Goal: Information Seeking & Learning: Learn about a topic

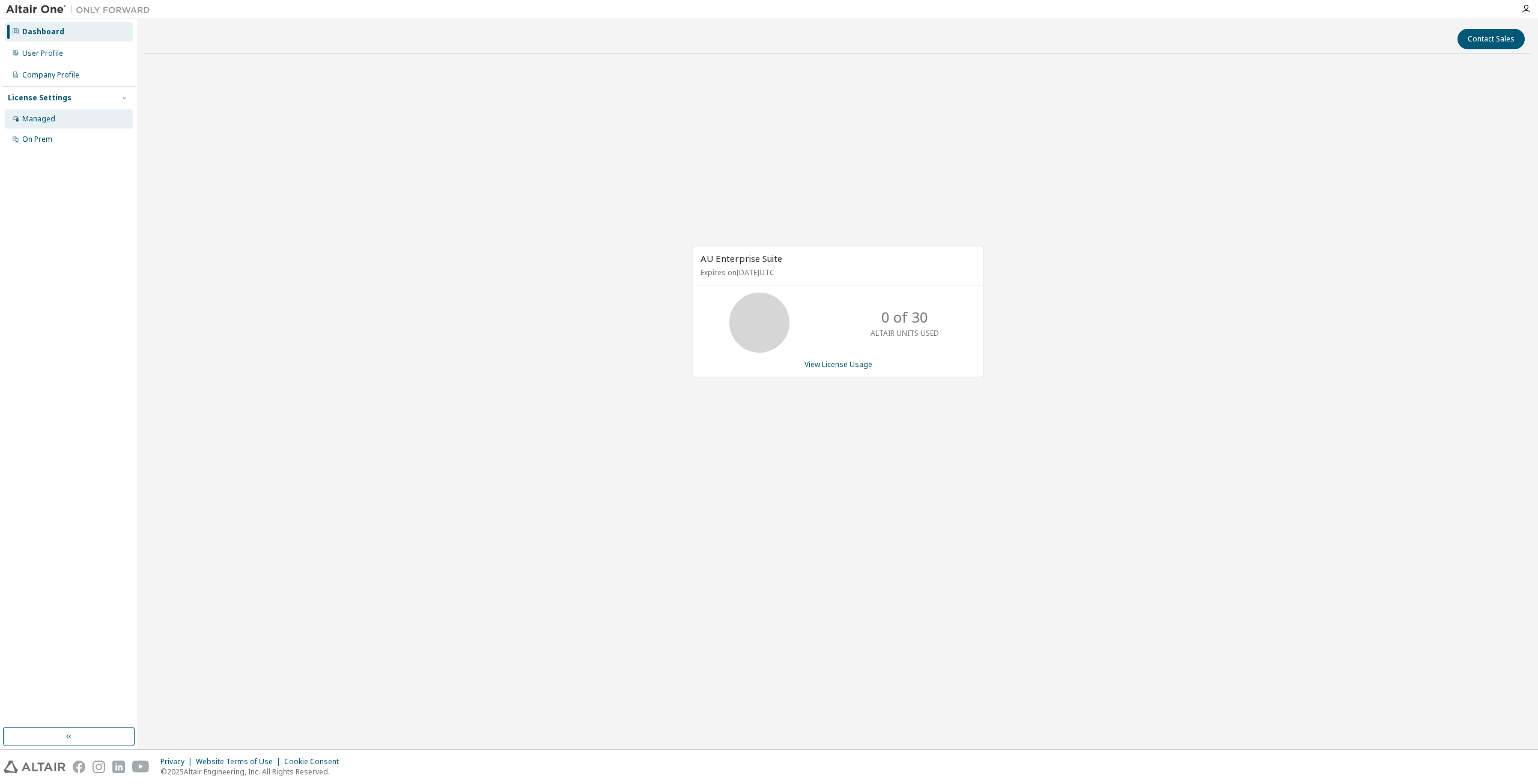
click at [52, 112] on div "Managed" at bounding box center [68, 119] width 128 height 19
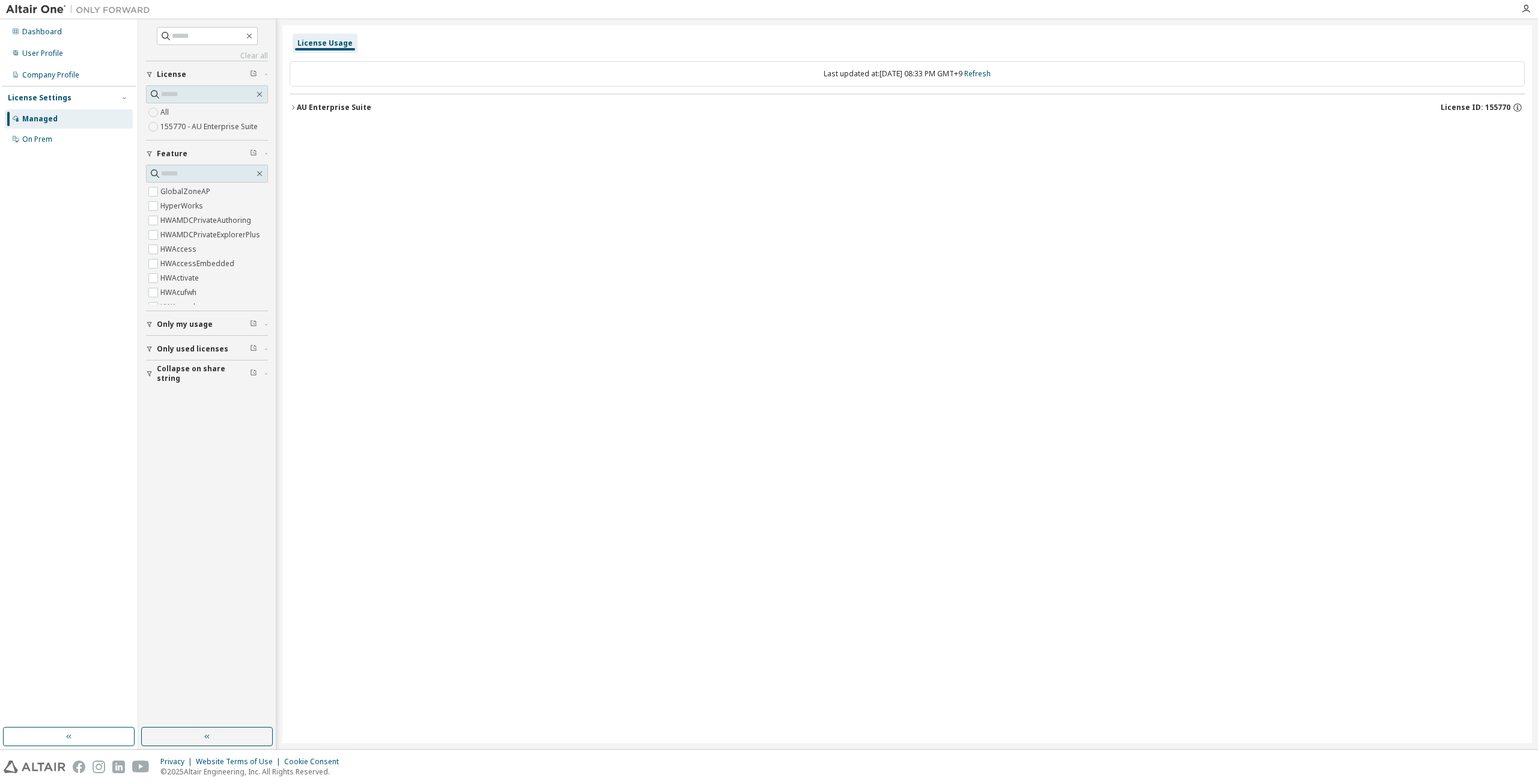
click at [360, 109] on div "AU Enterprise Suite" at bounding box center [334, 108] width 75 height 10
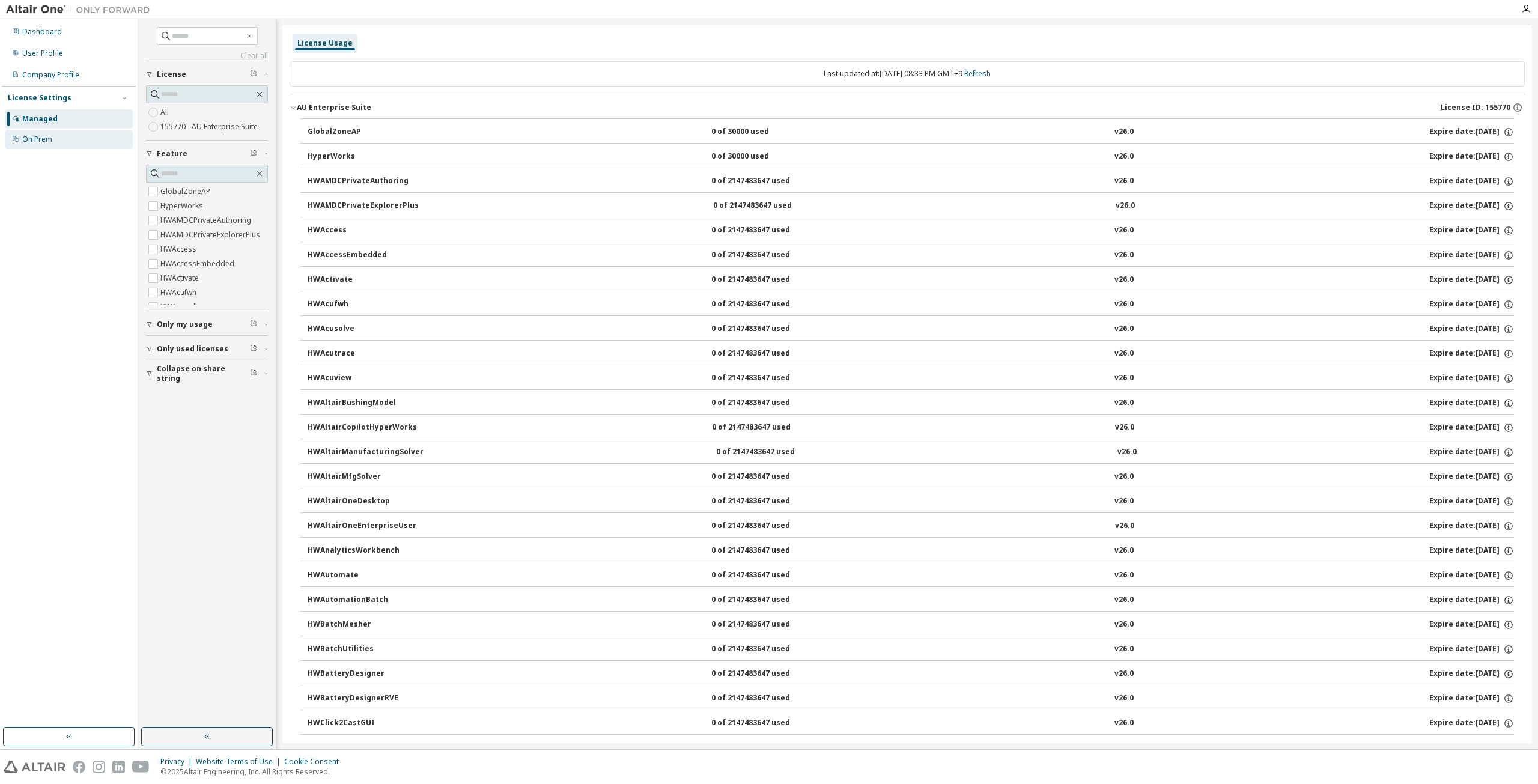
click at [48, 139] on div "On Prem" at bounding box center [37, 139] width 30 height 10
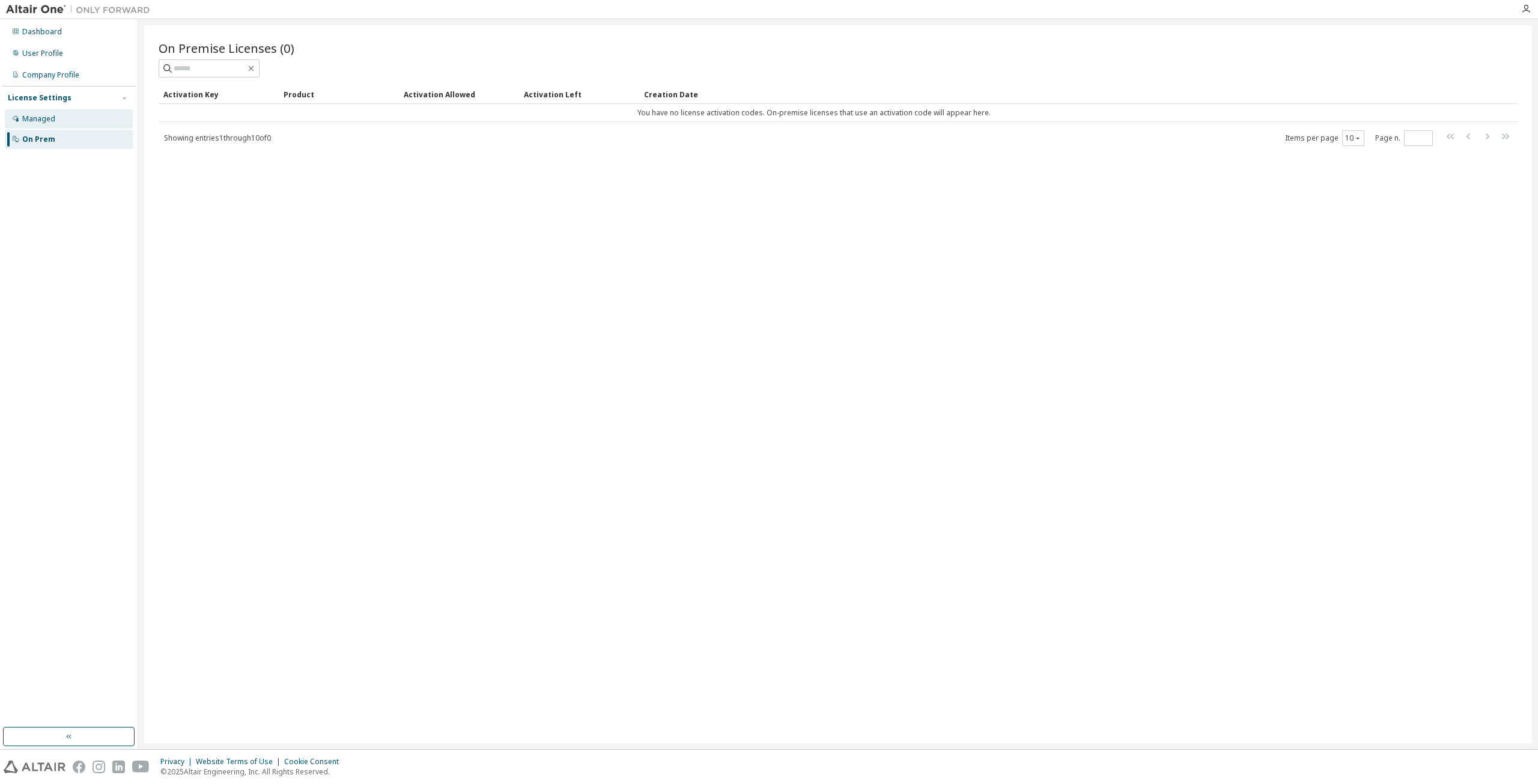
click at [87, 124] on div "Managed" at bounding box center [68, 119] width 128 height 19
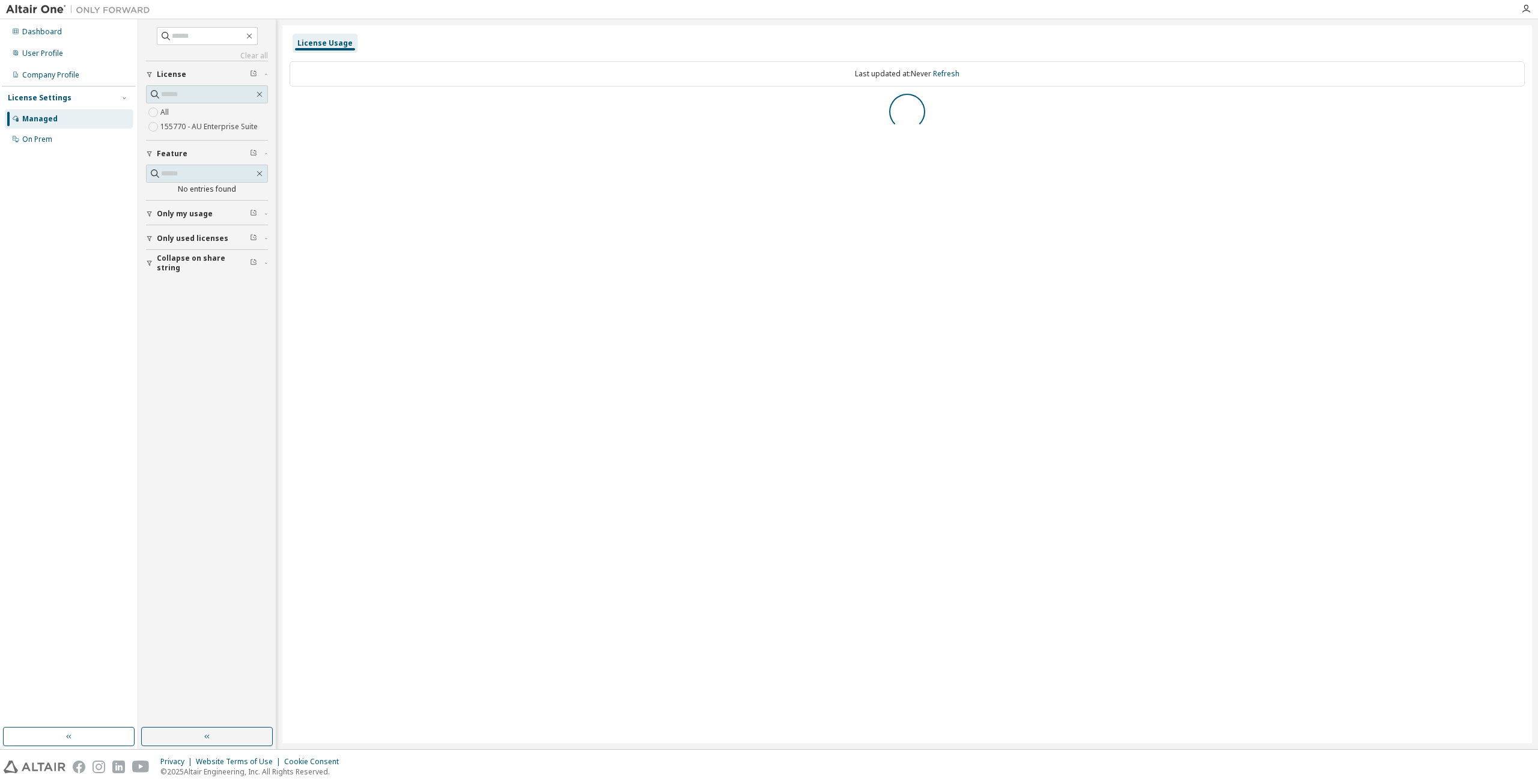
click at [172, 112] on div "All 155770 - AU Enterprise Suite" at bounding box center [207, 119] width 122 height 29
click at [804, 250] on div "License Usage Last updated at: Tue 2025-10-14 08:33 PM GMT+9 Refresh AU Enterpr…" at bounding box center [907, 384] width 1250 height 718
click at [367, 112] on div "AU Enterprise Suite License ID: 155770" at bounding box center [911, 108] width 1228 height 10
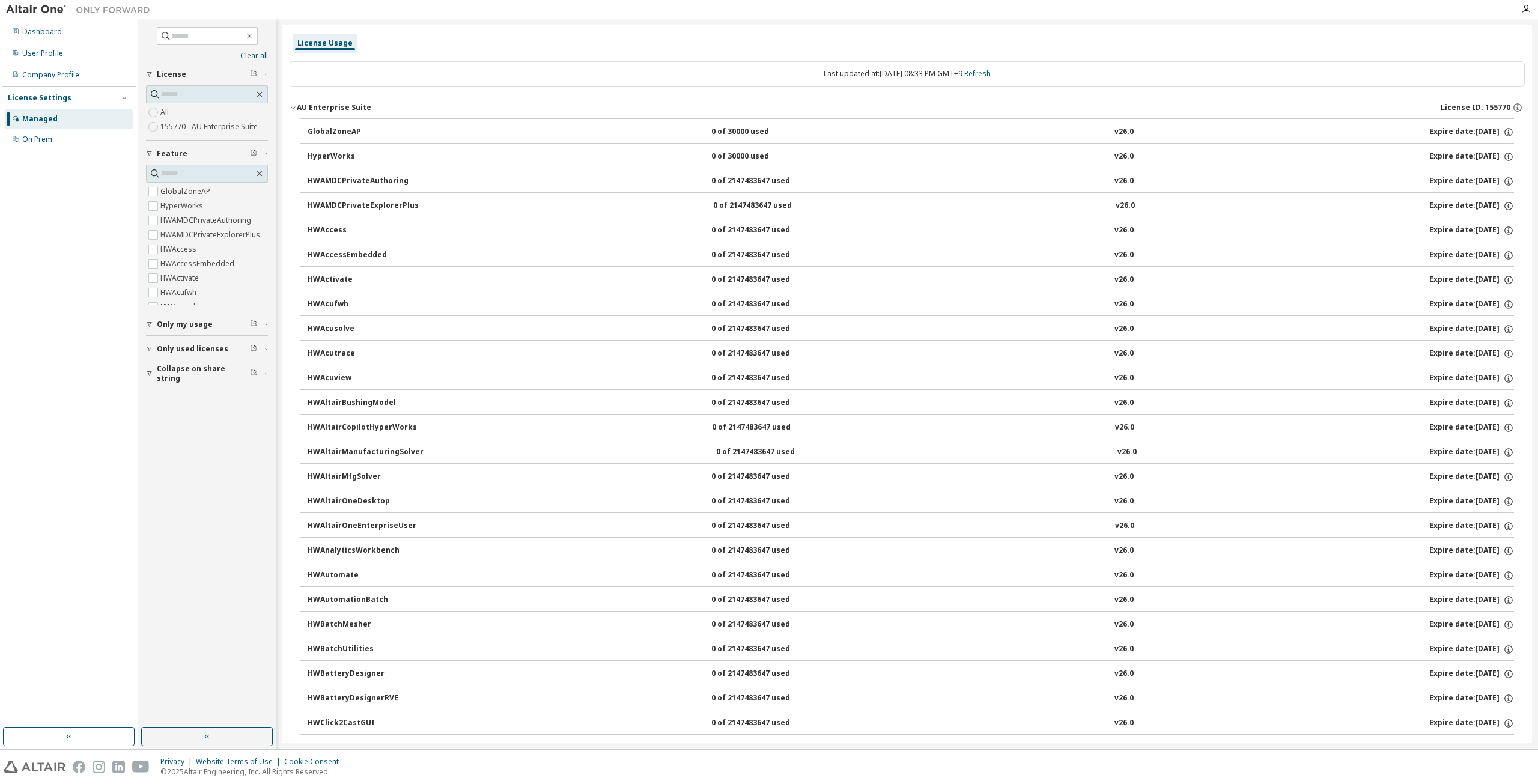
click at [309, 104] on div "AU Enterprise Suite" at bounding box center [334, 108] width 75 height 10
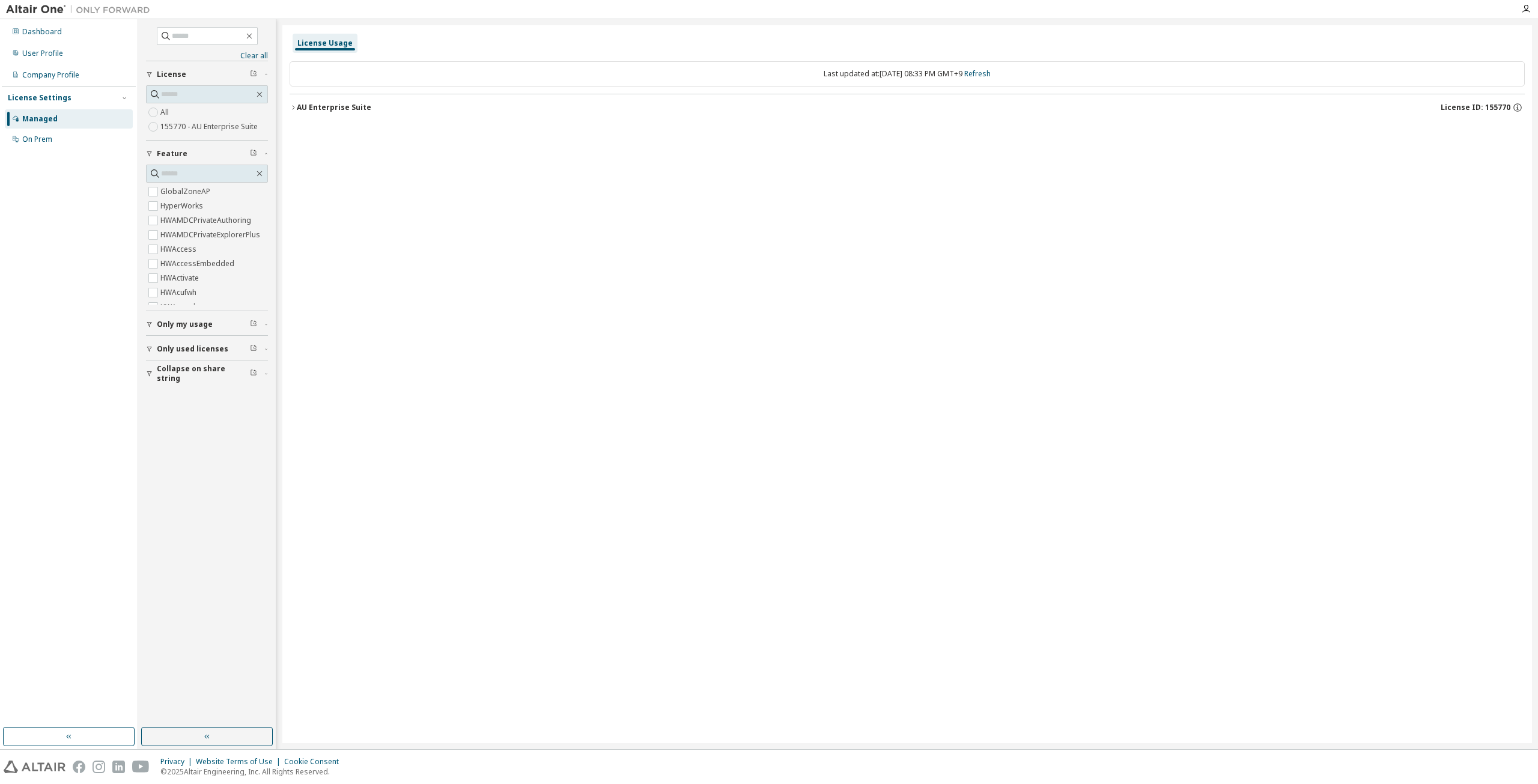
click at [1538, 159] on div "Clear all Collapse on share string Only used licenses Only my usage Feature Glo…" at bounding box center [839, 384] width 1400 height 730
click at [1516, 110] on icon "button" at bounding box center [1518, 108] width 10 height 10
click at [1475, 166] on p "Start Date: 2025-09-17" at bounding box center [1419, 167] width 194 height 10
click at [1444, 184] on p "End Date: 2026-07-15" at bounding box center [1419, 185] width 194 height 10
click at [1438, 200] on p "Replaces License ID: 146062" at bounding box center [1419, 202] width 194 height 10
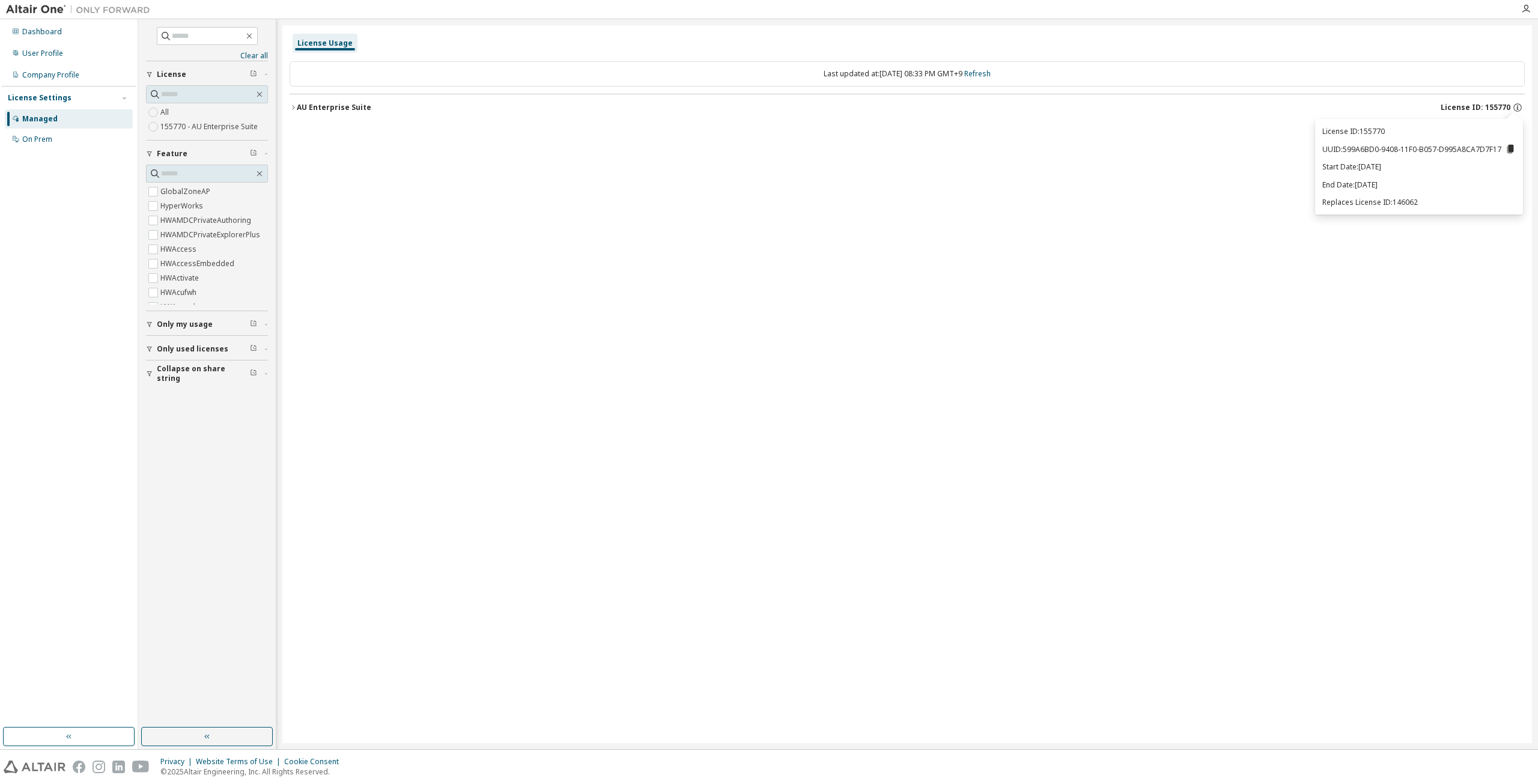
click at [358, 105] on div "AU Enterprise Suite" at bounding box center [334, 108] width 75 height 10
